Goal: Connect with others: Connect with others

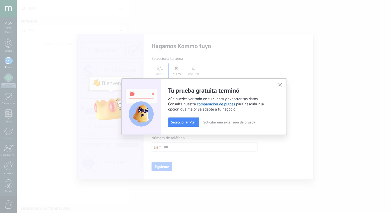
click at [280, 84] on icon "button" at bounding box center [280, 85] width 4 height 4
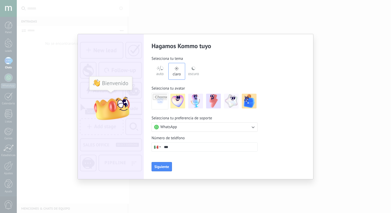
click at [198, 127] on button "WhatsApp" at bounding box center [204, 126] width 106 height 9
click at [198, 127] on li "WhatsApp" at bounding box center [202, 127] width 109 height 9
click at [162, 69] on icon at bounding box center [159, 68] width 7 height 5
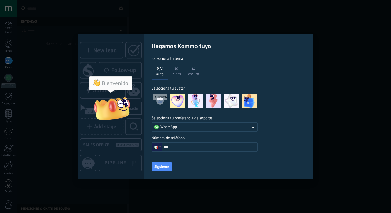
click at [178, 151] on input "***" at bounding box center [210, 146] width 96 height 9
click at [189, 129] on button "WhatsApp" at bounding box center [204, 126] width 106 height 9
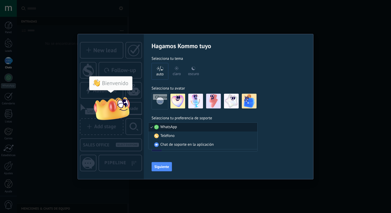
click at [189, 129] on li "WhatsApp" at bounding box center [202, 127] width 109 height 9
